Goal: Task Accomplishment & Management: Complete application form

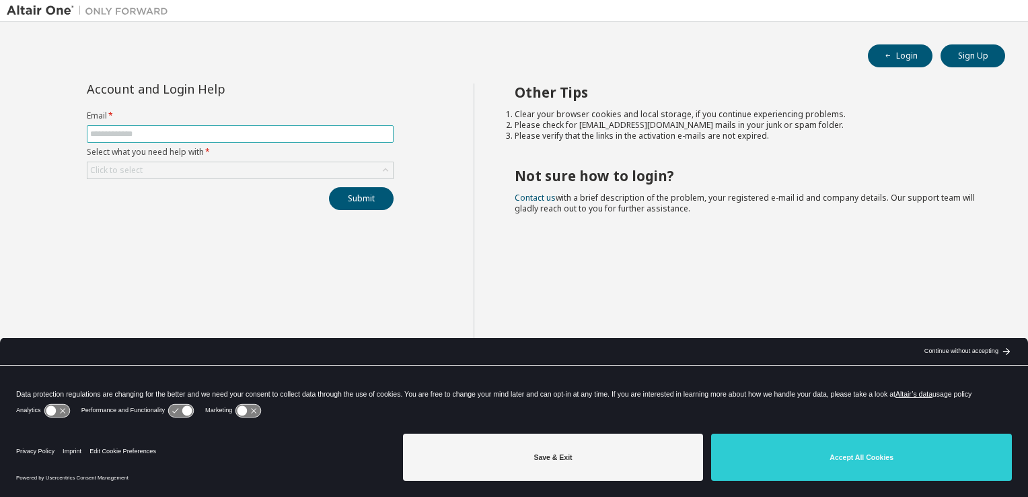
click at [206, 131] on input "text" at bounding box center [240, 134] width 300 height 11
type input "**********"
click at [355, 205] on button "Submit" at bounding box center [361, 198] width 65 height 23
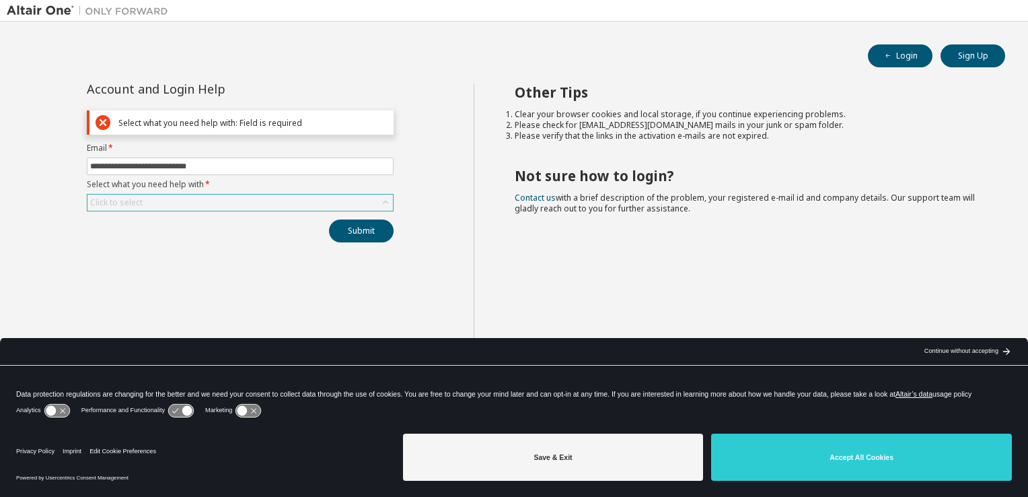
click at [209, 206] on div "Click to select" at bounding box center [240, 203] width 306 height 16
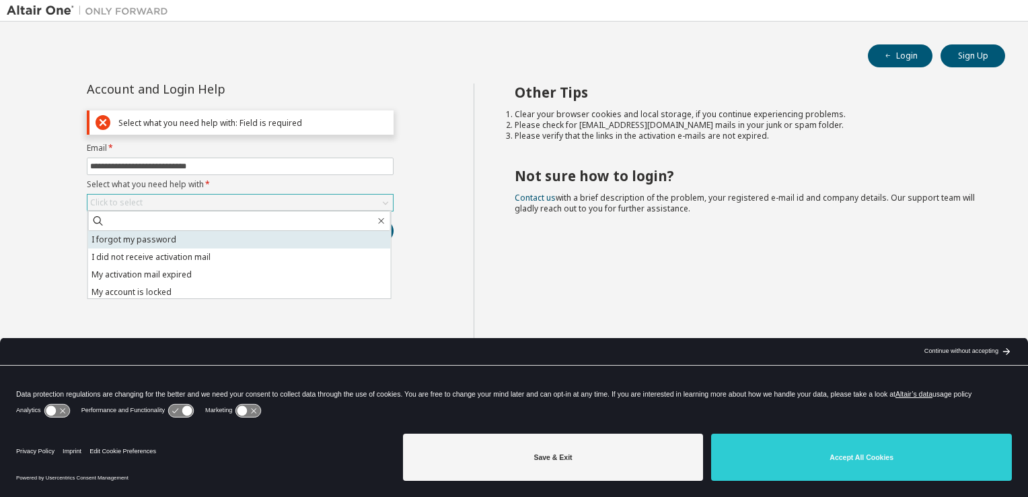
click at [213, 241] on li "I forgot my password" at bounding box center [239, 239] width 303 height 17
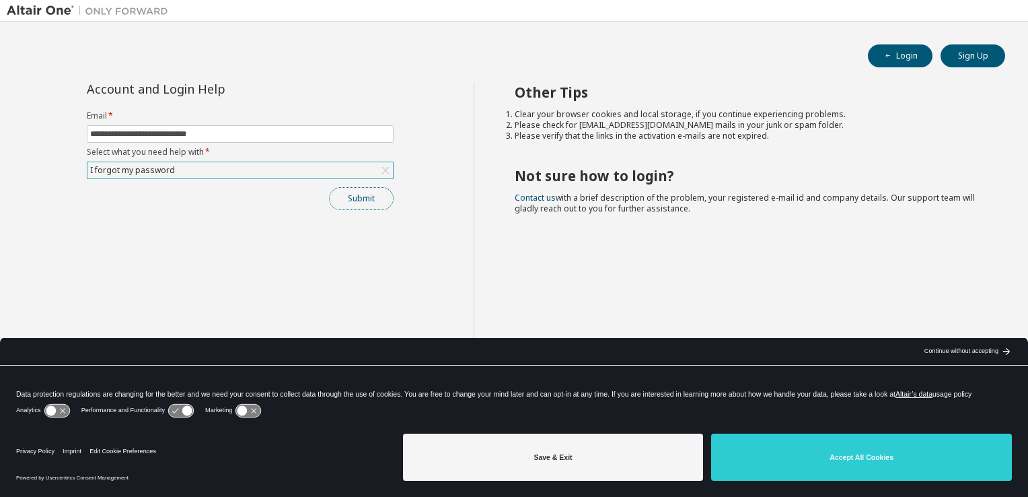
click at [351, 189] on button "Submit" at bounding box center [361, 198] width 65 height 23
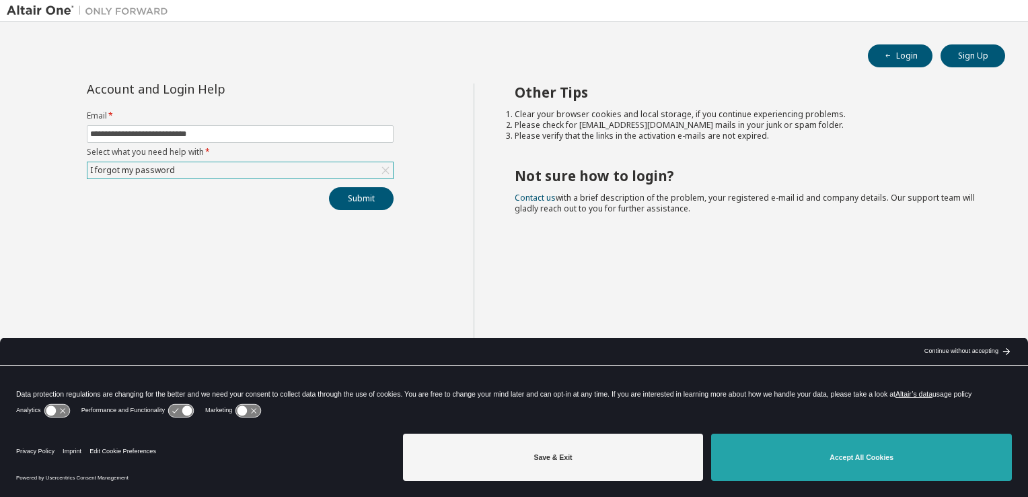
click at [948, 452] on button "Accept All Cookies" at bounding box center [861, 456] width 301 height 47
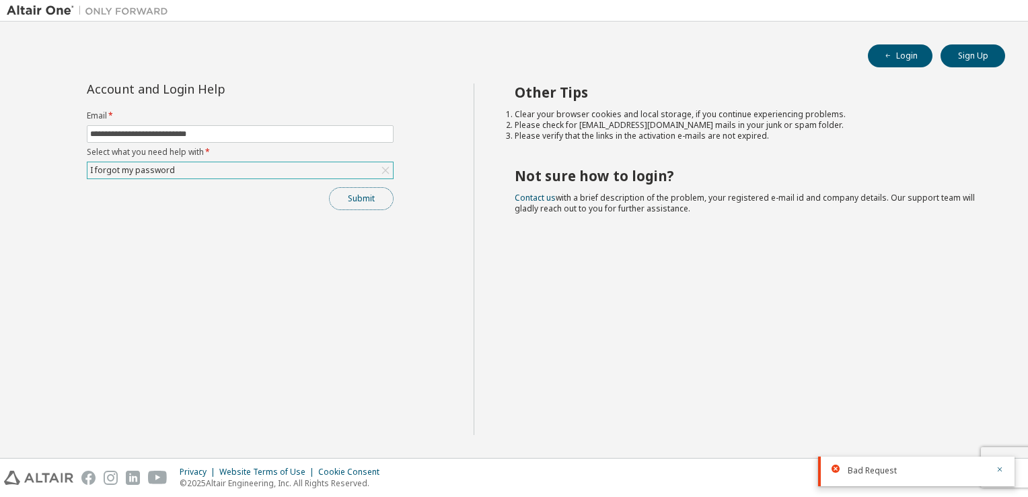
click at [357, 199] on button "Submit" at bounding box center [361, 198] width 65 height 23
click at [345, 191] on button "Submit" at bounding box center [361, 198] width 65 height 23
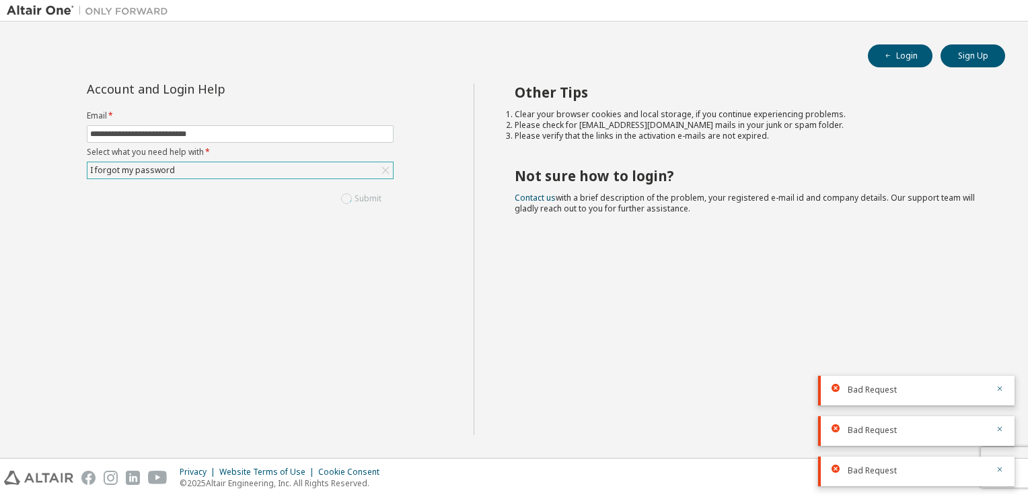
click at [345, 191] on div "Submit" at bounding box center [240, 198] width 307 height 23
click at [345, 191] on button "Submit" at bounding box center [361, 198] width 65 height 23
click at [345, 191] on div "Submit" at bounding box center [240, 198] width 307 height 23
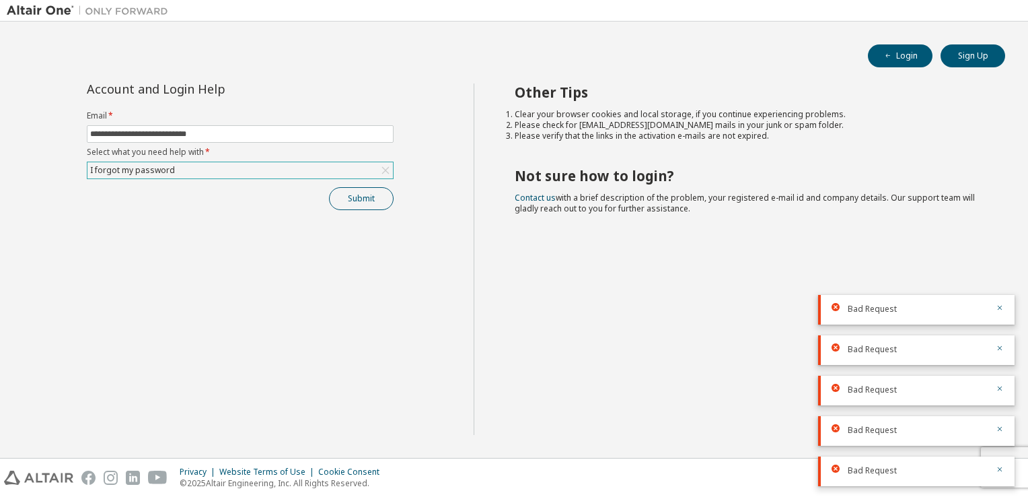
click at [345, 191] on div "Submit" at bounding box center [240, 198] width 307 height 23
click at [345, 191] on button "Submit" at bounding box center [361, 198] width 65 height 23
click at [345, 191] on div "Submit" at bounding box center [240, 198] width 307 height 23
click at [345, 191] on button "Submit" at bounding box center [361, 198] width 65 height 23
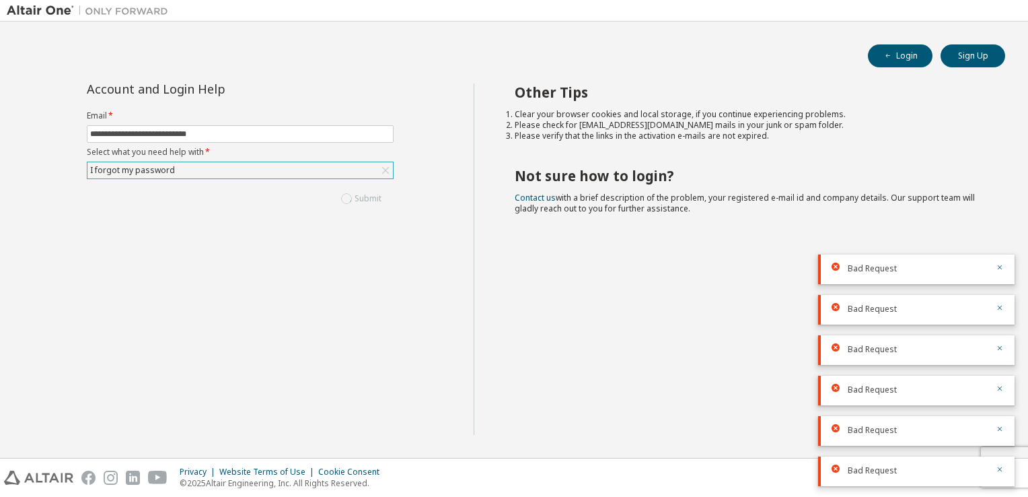
click at [345, 191] on div "Submit" at bounding box center [240, 198] width 307 height 23
click at [345, 191] on button "Submit" at bounding box center [361, 198] width 65 height 23
click at [345, 191] on div "Submit" at bounding box center [240, 198] width 307 height 23
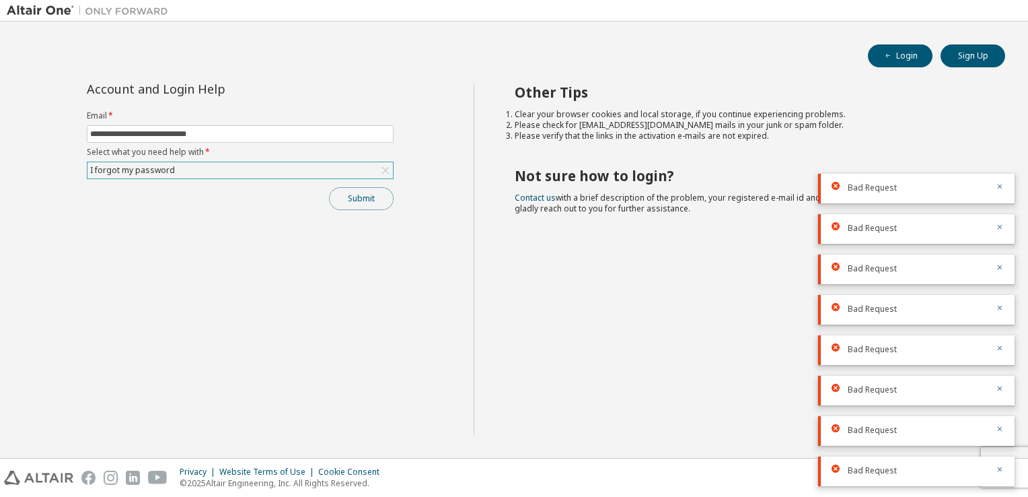
click at [345, 191] on button "Submit" at bounding box center [361, 198] width 65 height 23
click at [345, 191] on div "Submit" at bounding box center [240, 198] width 307 height 23
click at [345, 191] on button "Submit" at bounding box center [361, 198] width 65 height 23
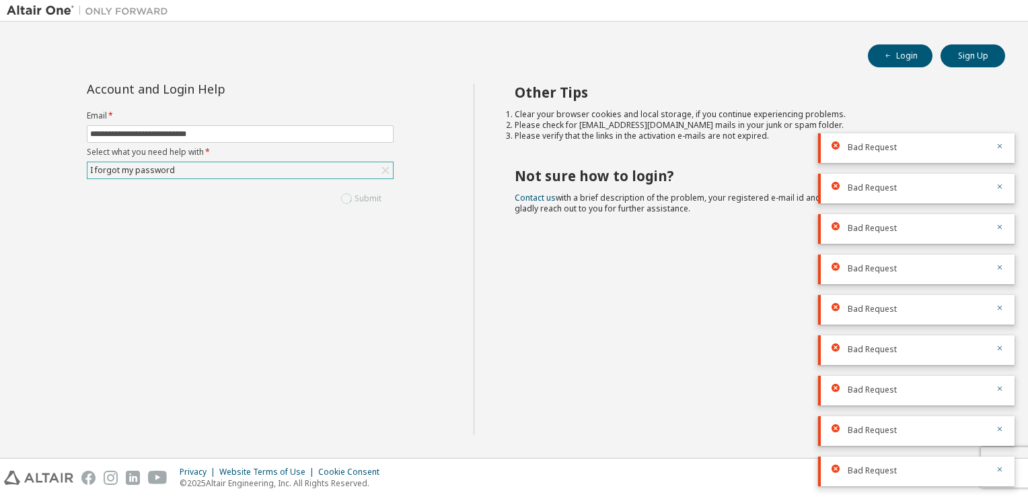
click at [345, 191] on div "Submit" at bounding box center [240, 198] width 307 height 23
drag, startPoint x: 345, startPoint y: 191, endPoint x: 353, endPoint y: 170, distance: 22.4
click at [353, 170] on div "**********" at bounding box center [240, 146] width 323 height 127
click at [351, 207] on button "Submit" at bounding box center [361, 198] width 65 height 23
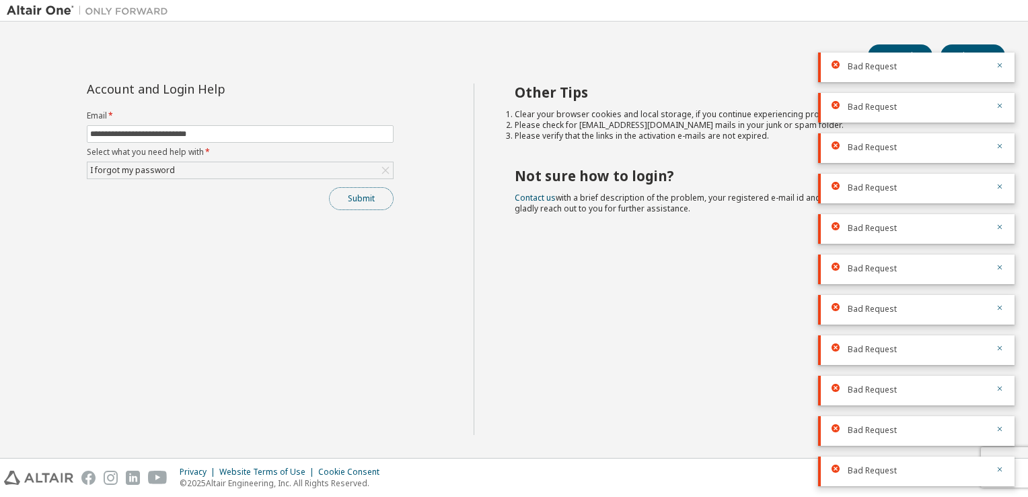
click at [351, 207] on button "Submit" at bounding box center [361, 198] width 65 height 23
click at [351, 207] on div "Submit" at bounding box center [240, 198] width 307 height 23
click at [351, 207] on button "Submit" at bounding box center [361, 198] width 65 height 23
click at [351, 207] on div "Submit" at bounding box center [240, 198] width 307 height 23
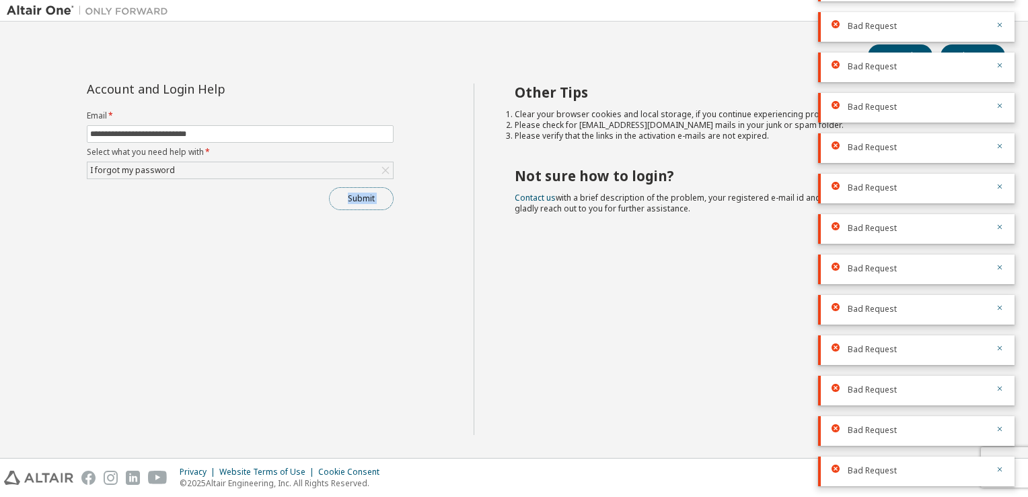
click at [351, 207] on button "Submit" at bounding box center [361, 198] width 65 height 23
click at [351, 207] on div "Submit" at bounding box center [240, 198] width 307 height 23
click at [351, 207] on button "Submit" at bounding box center [361, 198] width 65 height 23
click at [359, 233] on div "**********" at bounding box center [240, 258] width 467 height 351
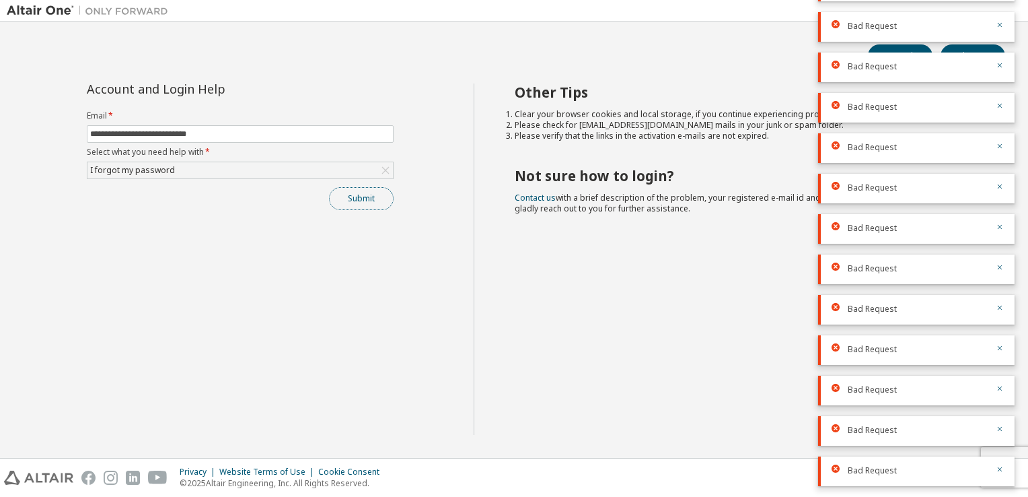
click at [353, 189] on button "Submit" at bounding box center [361, 198] width 65 height 23
click at [353, 189] on div "Submit" at bounding box center [240, 198] width 307 height 23
click at [353, 195] on button "Submit" at bounding box center [361, 198] width 65 height 23
click at [353, 195] on div "Submit" at bounding box center [240, 198] width 307 height 23
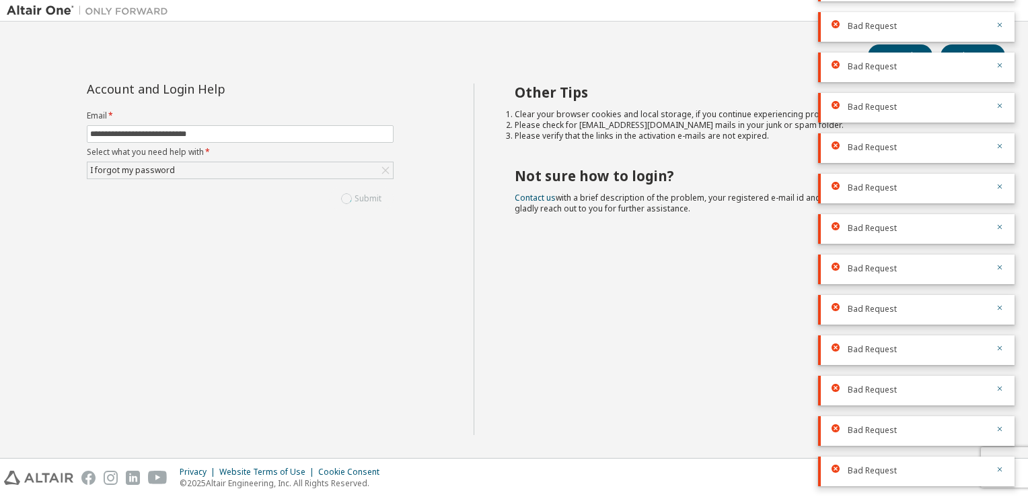
click at [353, 195] on button "Submit" at bounding box center [361, 198] width 65 height 23
click at [353, 195] on div "Submit" at bounding box center [240, 198] width 307 height 23
click at [353, 195] on button "Submit" at bounding box center [361, 198] width 65 height 23
click at [353, 195] on div "Submit" at bounding box center [240, 198] width 307 height 23
click at [353, 195] on button "Submit" at bounding box center [361, 198] width 65 height 23
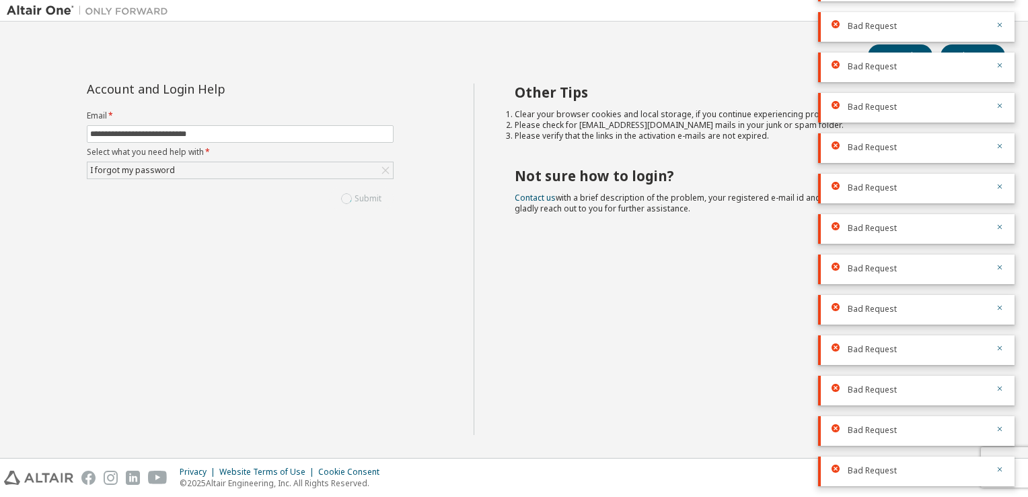
click at [353, 195] on div "Submit" at bounding box center [240, 198] width 307 height 23
